Goal: Task Accomplishment & Management: Complete application form

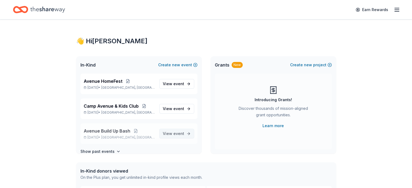
click at [174, 132] on span "event" at bounding box center [179, 134] width 11 height 5
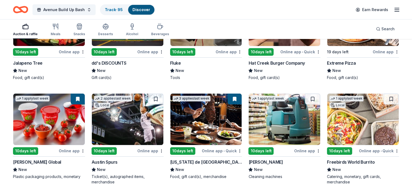
scroll to position [2218, 0]
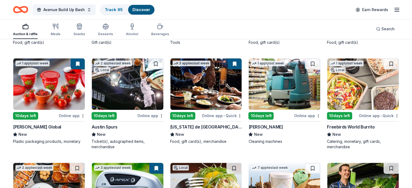
click at [231, 63] on button at bounding box center [235, 64] width 14 height 11
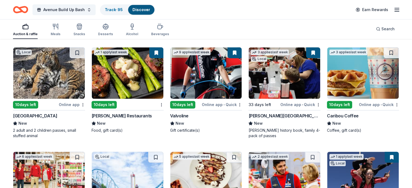
scroll to position [2435, 0]
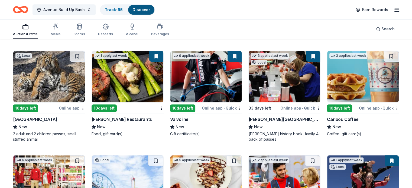
click at [228, 85] on img at bounding box center [207, 77] width 72 height 52
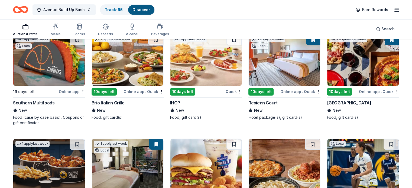
scroll to position [2757, 0]
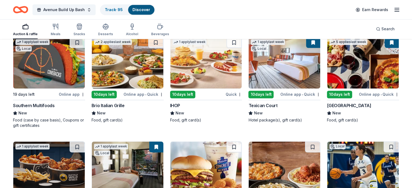
click at [354, 68] on img at bounding box center [364, 63] width 72 height 52
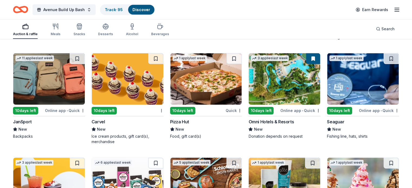
scroll to position [3787, 0]
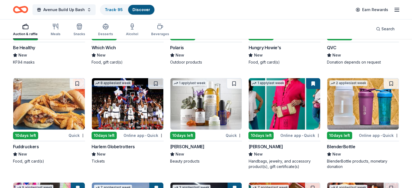
scroll to position [4061, 0]
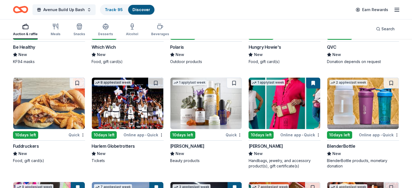
click at [220, 102] on img at bounding box center [207, 104] width 72 height 52
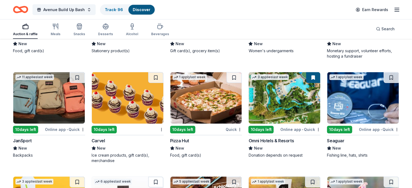
scroll to position [3746, 0]
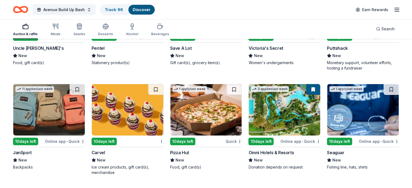
click at [287, 102] on img at bounding box center [285, 110] width 72 height 52
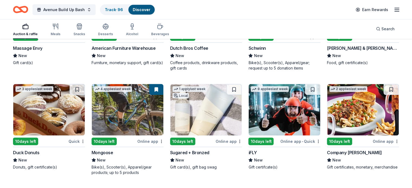
scroll to position [3603, 0]
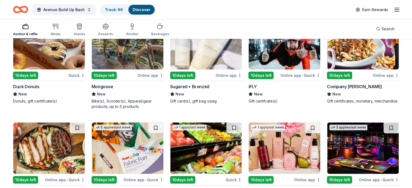
click at [205, 51] on img at bounding box center [207, 44] width 72 height 52
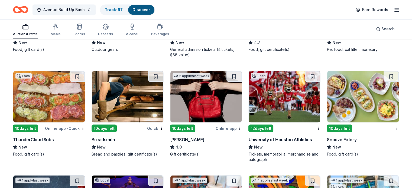
scroll to position [3026, 0]
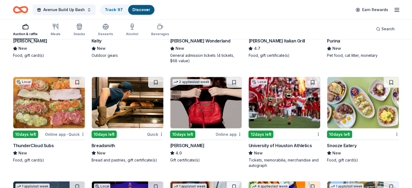
click at [206, 113] on img at bounding box center [207, 103] width 72 height 52
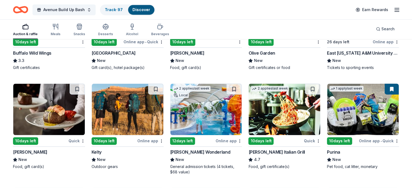
scroll to position [2908, 0]
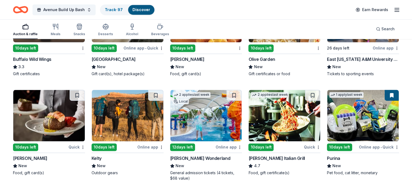
click at [55, 114] on img at bounding box center [49, 116] width 72 height 52
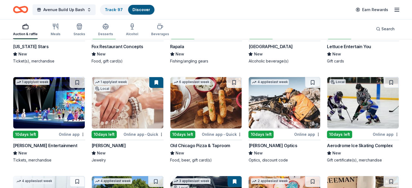
scroll to position [1890, 0]
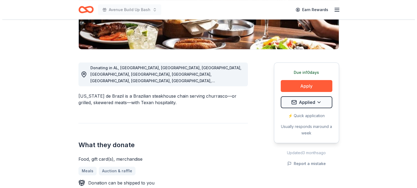
scroll to position [114, 0]
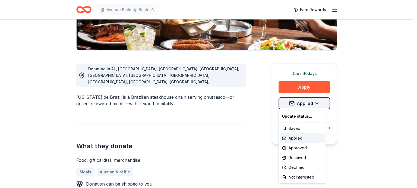
click at [292, 166] on div "Declined" at bounding box center [302, 168] width 45 height 10
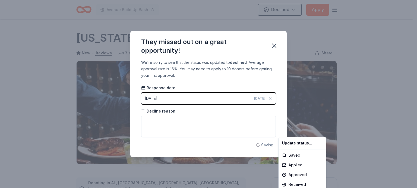
scroll to position [0, 0]
click at [276, 46] on html "Avenue Build Up Bash Declined Apply Due in 10 days Share Texas de Brazil New • …" at bounding box center [208, 94] width 417 height 188
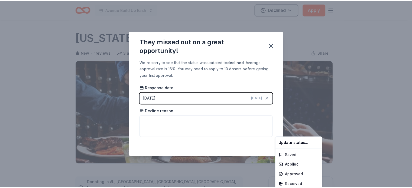
scroll to position [123, 0]
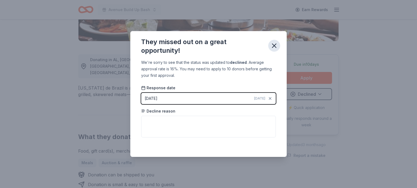
click at [272, 45] on icon "button" at bounding box center [274, 46] width 8 height 8
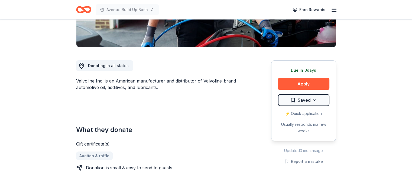
scroll to position [118, 0]
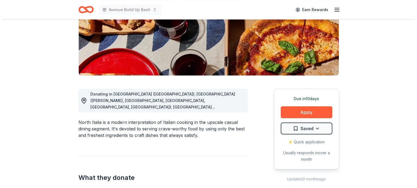
scroll to position [93, 0]
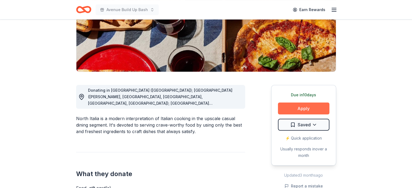
click at [300, 106] on button "Apply" at bounding box center [304, 109] width 52 height 12
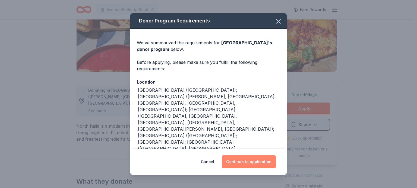
click at [249, 157] on button "Continue to application" at bounding box center [249, 162] width 54 height 13
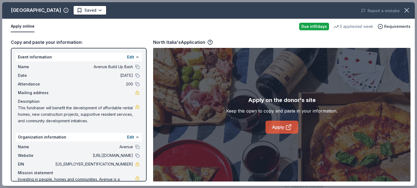
click at [287, 126] on icon at bounding box center [288, 127] width 7 height 7
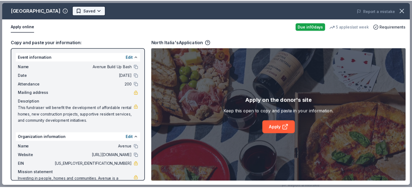
scroll to position [0, 0]
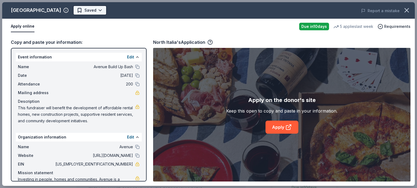
click at [76, 9] on html "Avenue Build Up Bash Earn Rewards Due in 10 days Share North Italia New 5 appli…" at bounding box center [208, 94] width 417 height 188
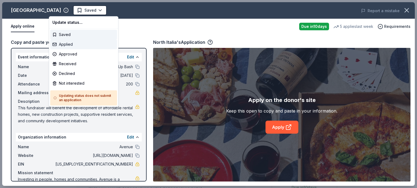
click at [63, 42] on div "Applied" at bounding box center [83, 45] width 67 height 10
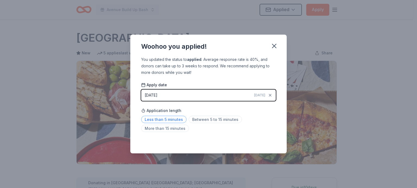
click at [170, 117] on span "Less than 5 minutes" at bounding box center [163, 119] width 45 height 7
click at [275, 45] on icon "button" at bounding box center [274, 46] width 8 height 8
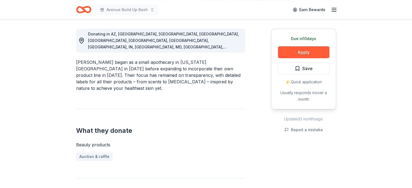
scroll to position [158, 0]
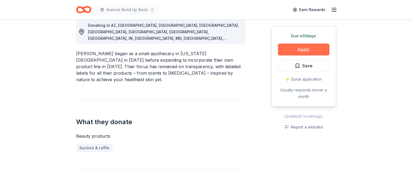
click at [314, 47] on button "Apply" at bounding box center [304, 50] width 52 height 12
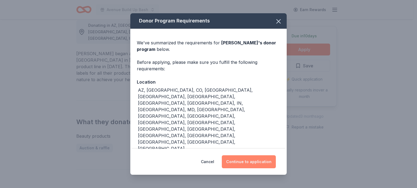
click at [244, 167] on button "Continue to application" at bounding box center [249, 162] width 54 height 13
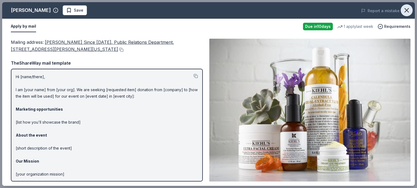
click at [407, 7] on icon "button" at bounding box center [406, 11] width 8 height 8
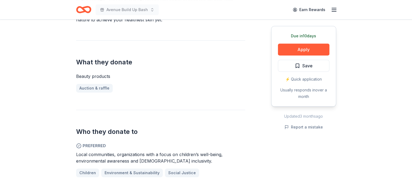
scroll to position [219, 0]
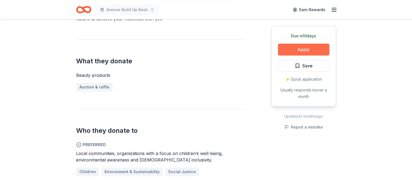
click at [311, 50] on button "Apply" at bounding box center [304, 50] width 52 height 12
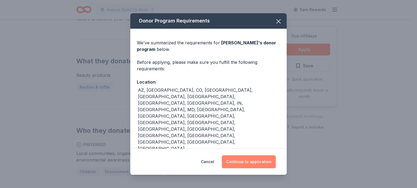
click at [249, 163] on button "Continue to application" at bounding box center [249, 162] width 54 height 13
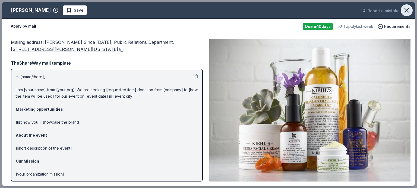
click at [407, 11] on icon "button" at bounding box center [406, 10] width 4 height 4
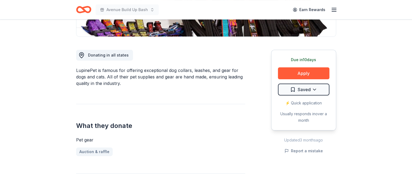
scroll to position [75, 0]
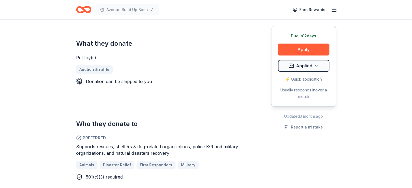
scroll to position [211, 0]
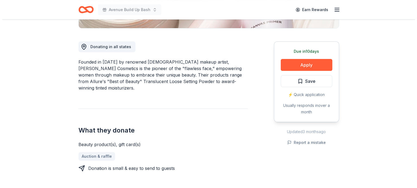
scroll to position [144, 0]
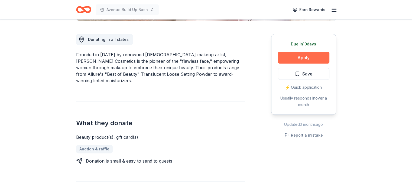
click at [303, 55] on button "Apply" at bounding box center [304, 58] width 52 height 12
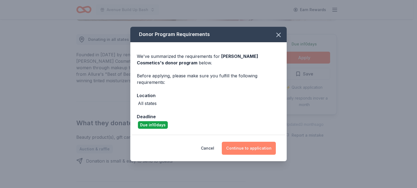
click at [244, 148] on button "Continue to application" at bounding box center [249, 148] width 54 height 13
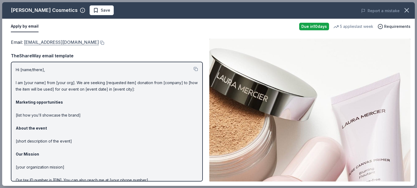
drag, startPoint x: 88, startPoint y: 43, endPoint x: 47, endPoint y: 43, distance: 40.4
click at [47, 43] on div "Email : contact_us@lauramercier.com" at bounding box center [107, 42] width 192 height 7
click at [101, 9] on span "Save" at bounding box center [105, 10] width 9 height 7
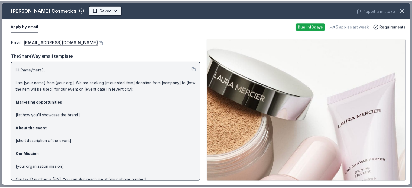
scroll to position [0, 0]
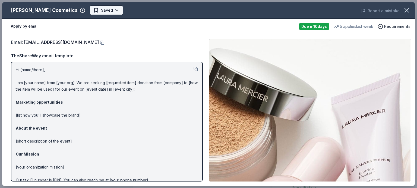
click at [109, 12] on body "Avenue Build Up Bash Earn Rewards Due in 10 days Share Laura Mercier Cosmetics …" at bounding box center [206, 94] width 412 height 188
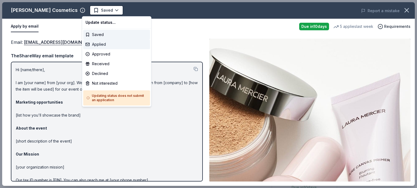
click at [95, 45] on div "Applied" at bounding box center [116, 45] width 67 height 10
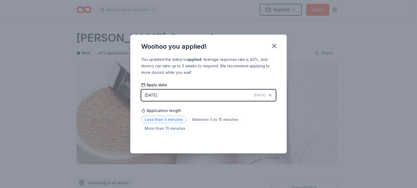
click at [164, 120] on span "Less than 5 minutes" at bounding box center [163, 119] width 45 height 7
click at [272, 45] on icon "button" at bounding box center [274, 46] width 4 height 4
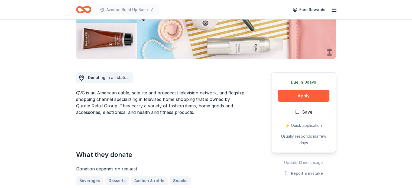
scroll to position [136, 0]
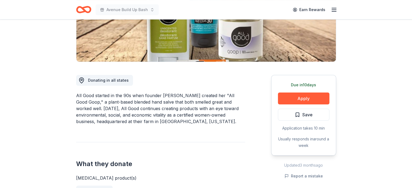
scroll to position [152, 0]
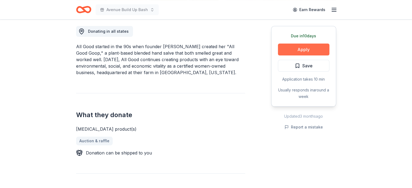
click at [307, 50] on button "Apply" at bounding box center [304, 50] width 52 height 12
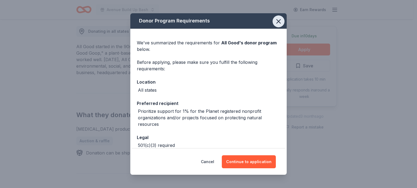
click at [276, 23] on icon "button" at bounding box center [278, 22] width 4 height 4
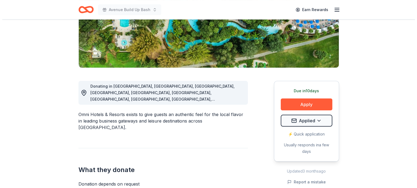
scroll to position [111, 0]
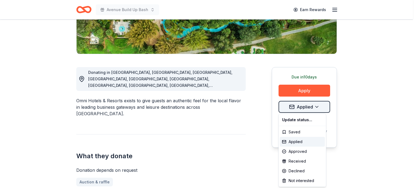
click at [292, 170] on div "Declined" at bounding box center [302, 171] width 45 height 10
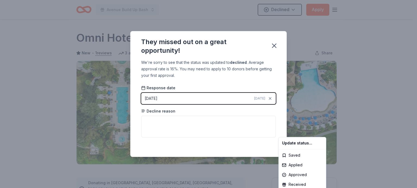
click at [274, 46] on html "Avenue Build Up Bash Declined Apply Due in 10 days Share Omni Hotels & Resorts …" at bounding box center [208, 94] width 417 height 188
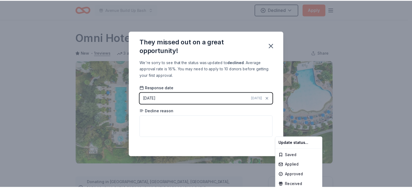
scroll to position [123, 0]
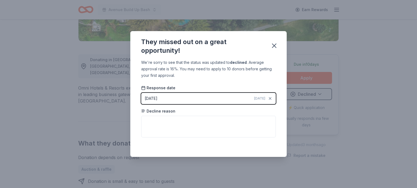
click at [274, 46] on icon "button" at bounding box center [274, 46] width 4 height 4
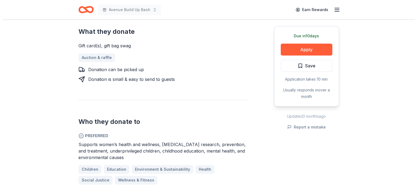
scroll to position [248, 0]
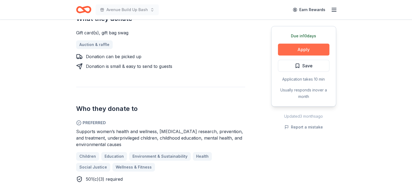
click at [299, 48] on button "Apply" at bounding box center [304, 50] width 52 height 12
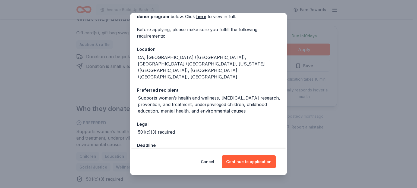
scroll to position [35, 0]
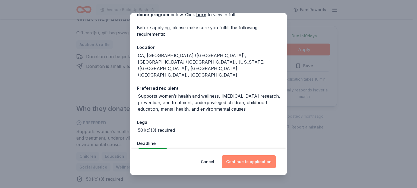
click at [260, 162] on button "Continue to application" at bounding box center [249, 162] width 54 height 13
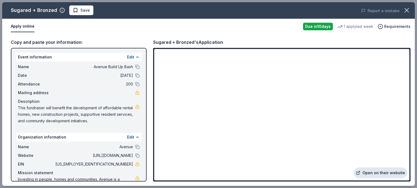
click at [385, 173] on link "Open on their website" at bounding box center [379, 173] width 53 height 11
click at [78, 8] on span "Save" at bounding box center [81, 10] width 17 height 7
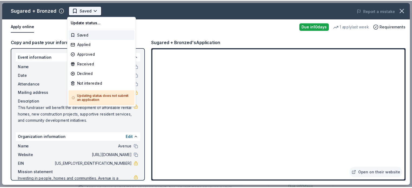
scroll to position [0, 0]
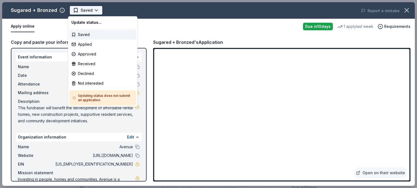
click at [92, 10] on html "Avenue Build Up Bash Saved Apply Due [DATE] Share Sugared + Bronzed New 1 apply…" at bounding box center [208, 94] width 417 height 188
click at [80, 47] on div "Applied" at bounding box center [102, 45] width 67 height 10
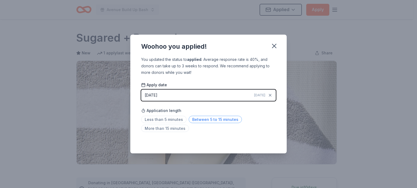
click at [204, 121] on span "Between 5 to 15 minutes" at bounding box center [214, 119] width 53 height 7
click at [274, 47] on icon "button" at bounding box center [274, 46] width 8 height 8
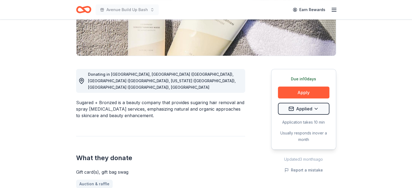
scroll to position [110, 0]
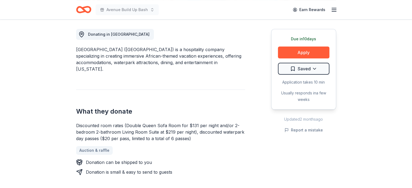
scroll to position [163, 0]
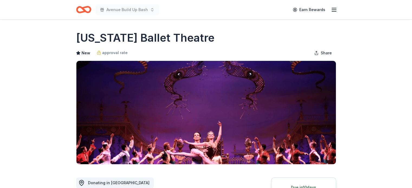
scroll to position [165, 0]
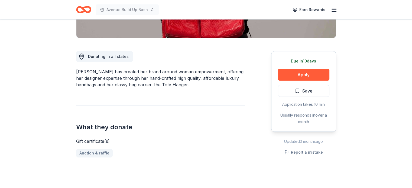
scroll to position [126, 0]
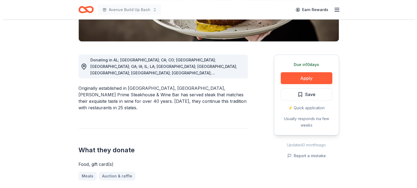
scroll to position [125, 0]
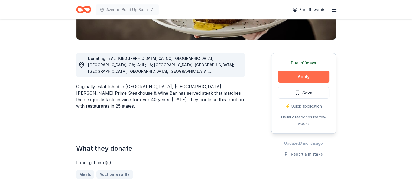
click at [303, 75] on button "Apply" at bounding box center [304, 77] width 52 height 12
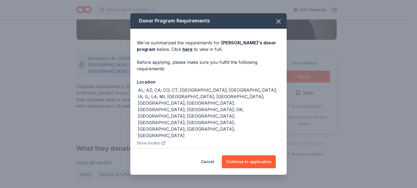
scroll to position [8, 0]
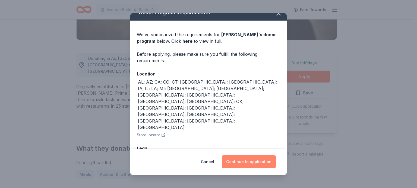
click at [255, 159] on button "Continue to application" at bounding box center [249, 162] width 54 height 13
